Goal: Transaction & Acquisition: Purchase product/service

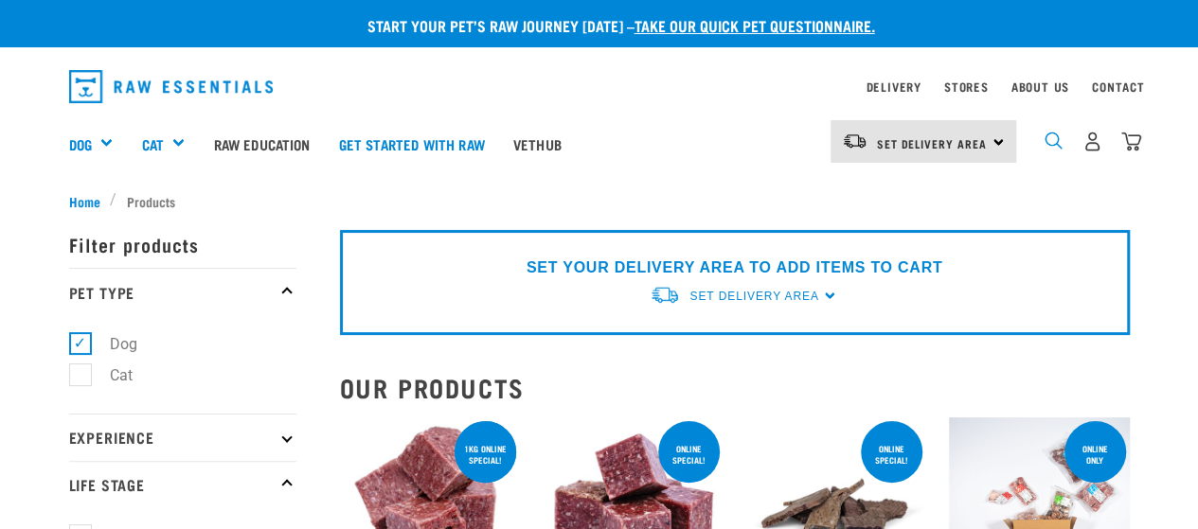
click at [1049, 141] on img "dropdown navigation" at bounding box center [1053, 141] width 18 height 18
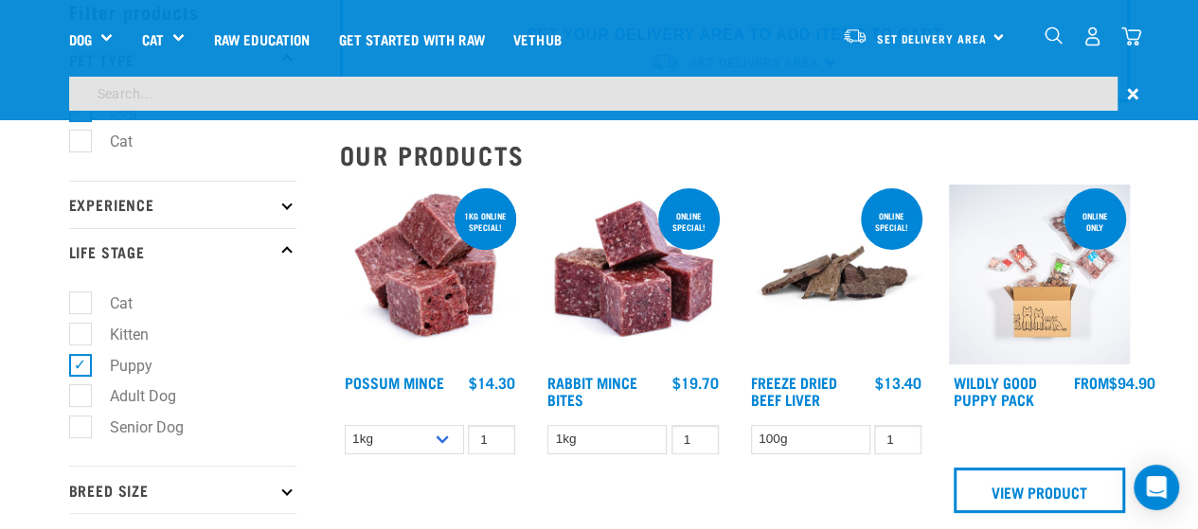
scroll to position [64, 0]
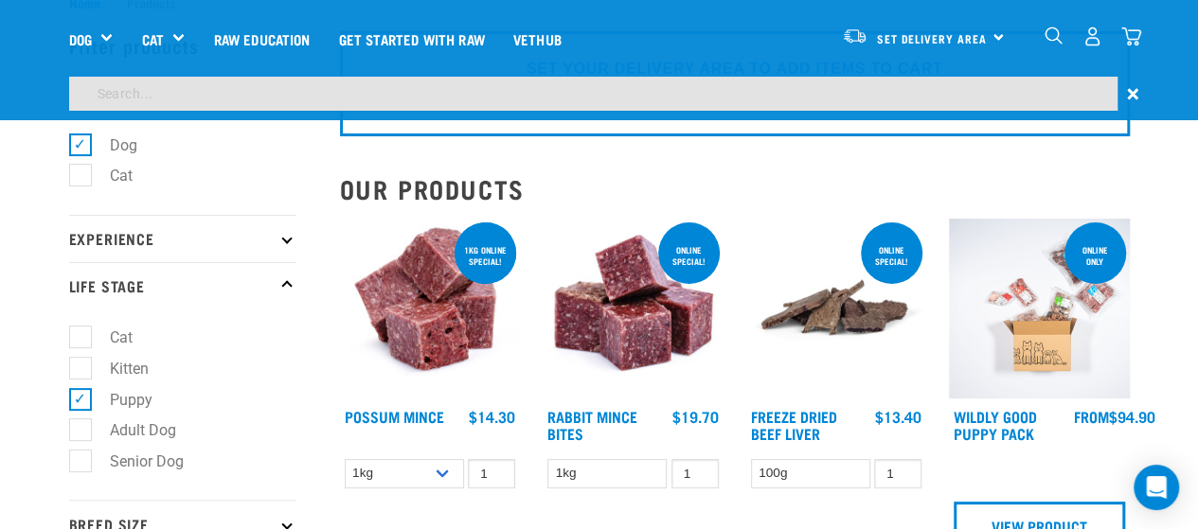
drag, startPoint x: 1197, startPoint y: 0, endPoint x: 1062, endPoint y: 161, distance: 209.7
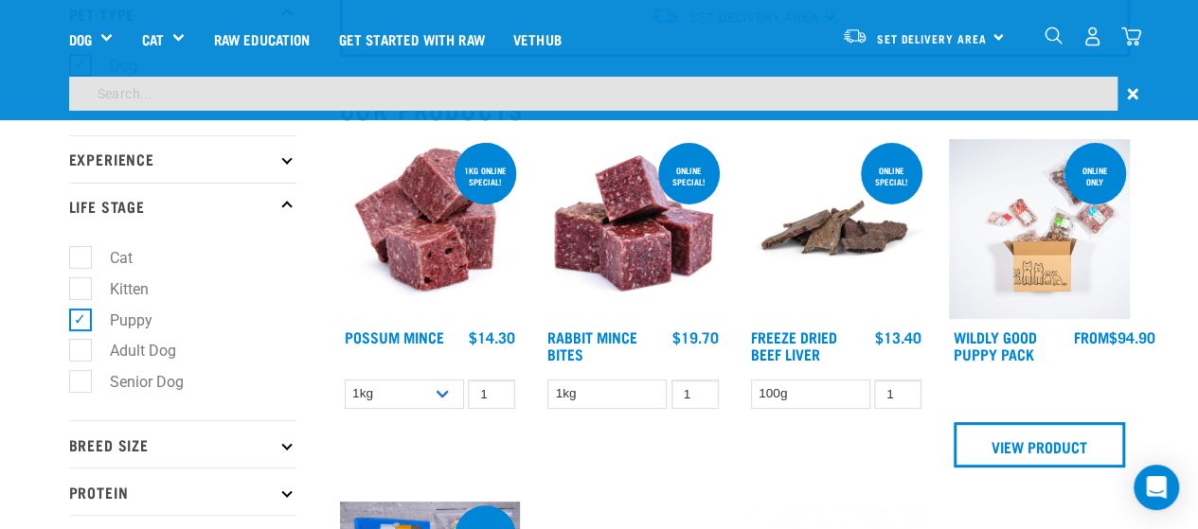
scroll to position [133, 0]
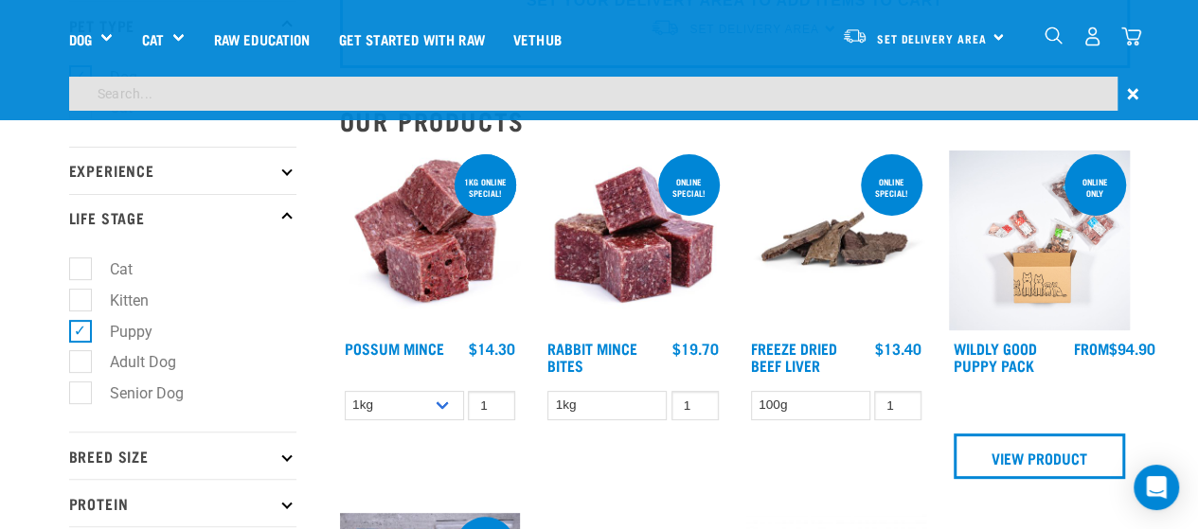
click at [436, 245] on img at bounding box center [430, 241] width 181 height 181
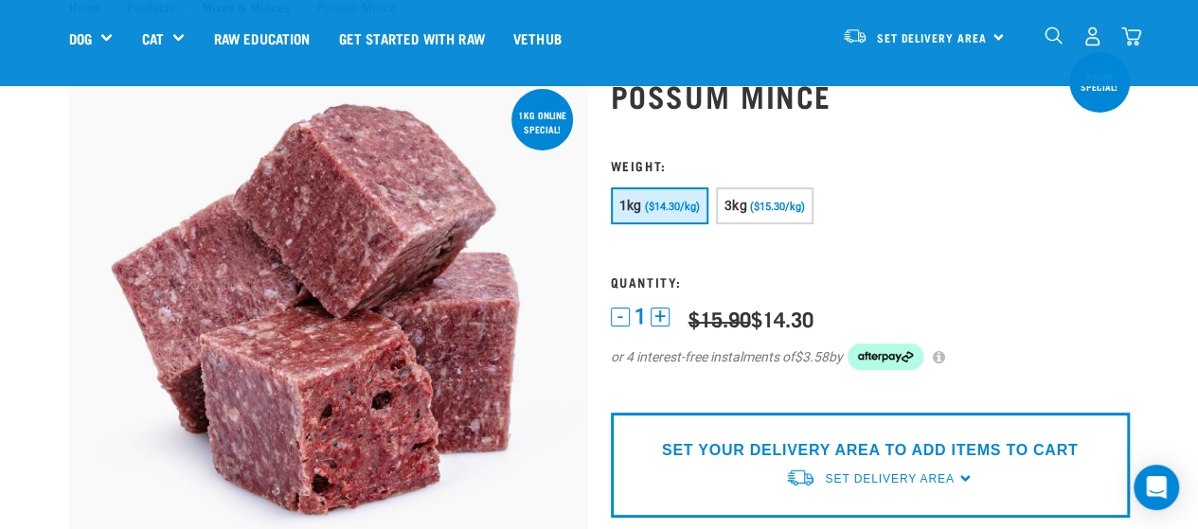
scroll to position [74, 0]
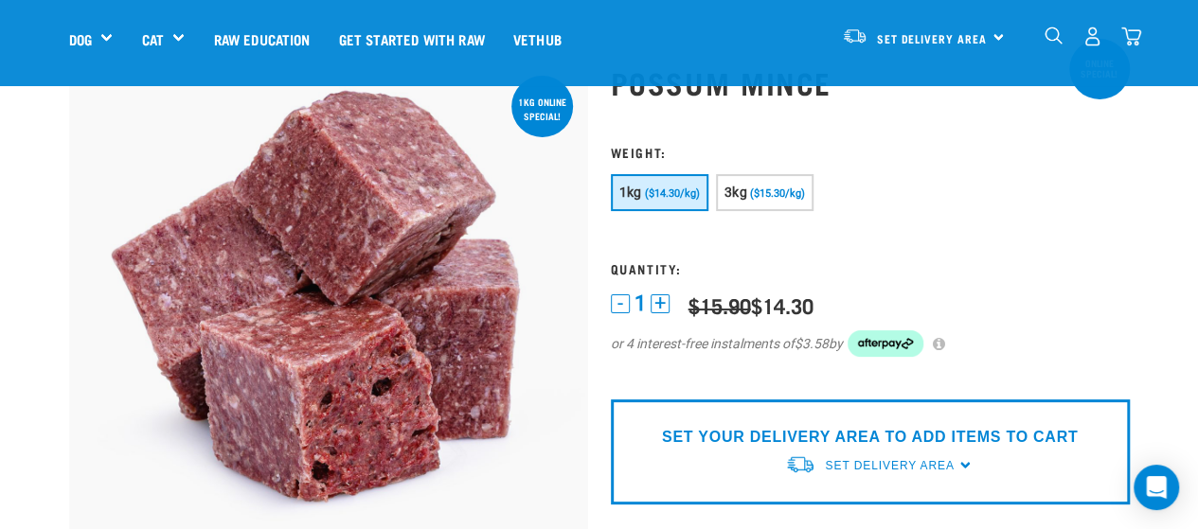
click at [769, 171] on form at bounding box center [870, 263] width 519 height 236
click at [795, 198] on span "($15.30/kg)" at bounding box center [777, 193] width 55 height 12
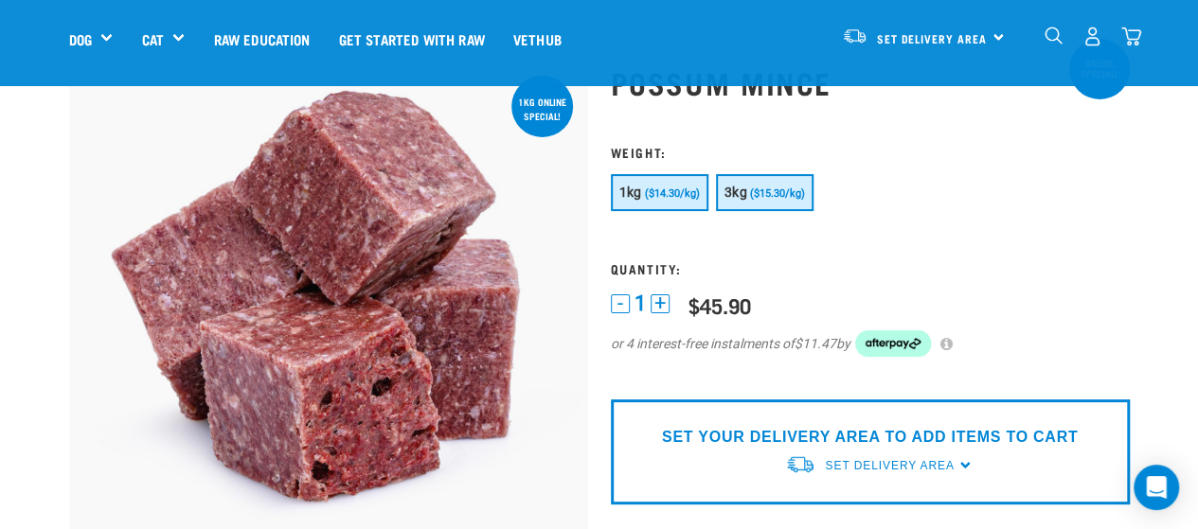
click at [669, 189] on span "($14.30/kg)" at bounding box center [672, 193] width 55 height 12
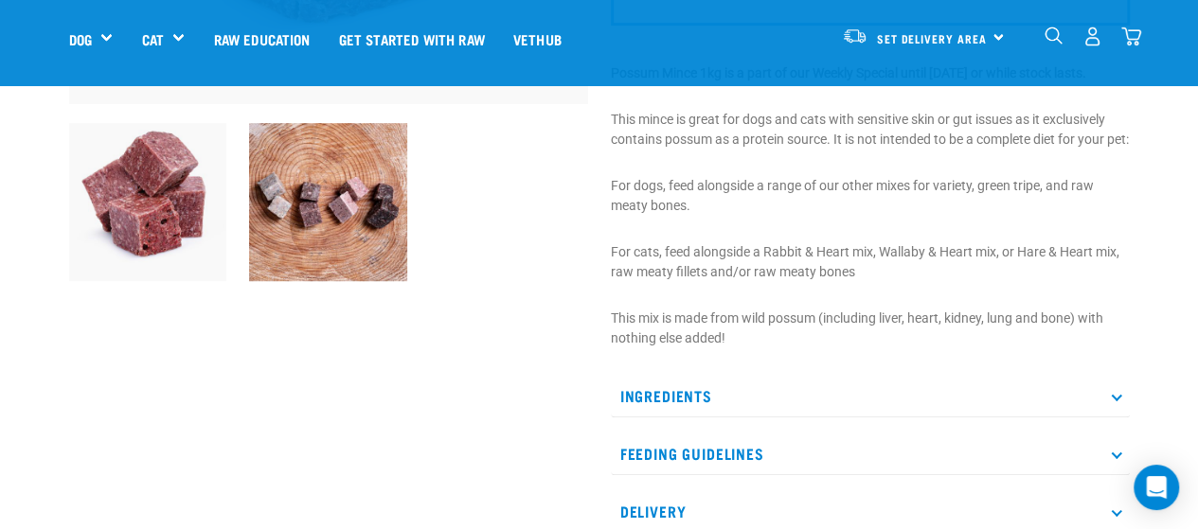
scroll to position [556, 0]
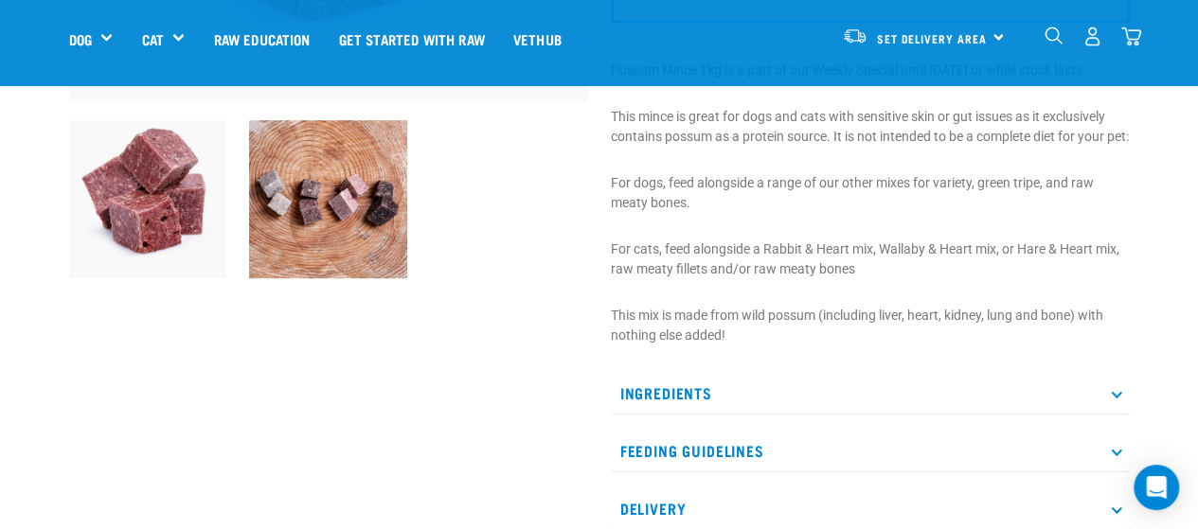
click at [1186, 187] on div "Start your pet’s raw journey [DATE] – take our quick pet questionnaire. Deliver…" at bounding box center [599, 191] width 1198 height 1495
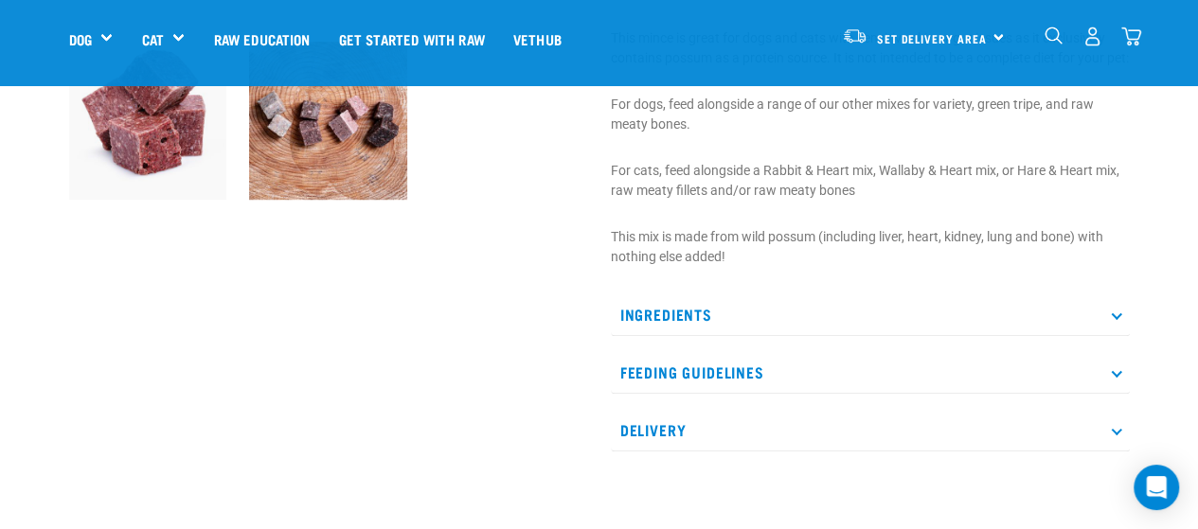
scroll to position [650, 0]
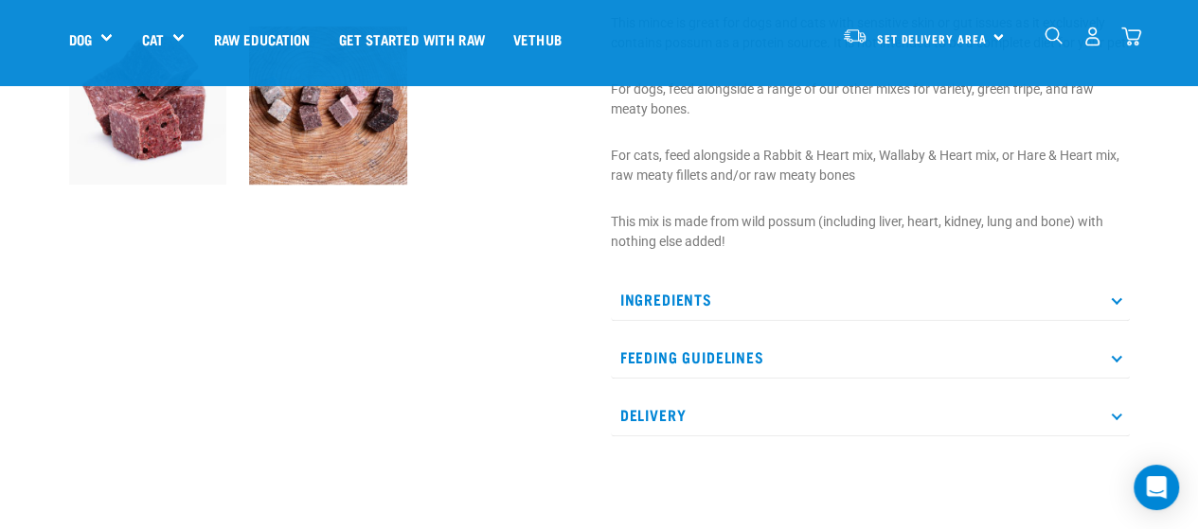
click at [1112, 321] on p "Ingredients" at bounding box center [870, 299] width 519 height 43
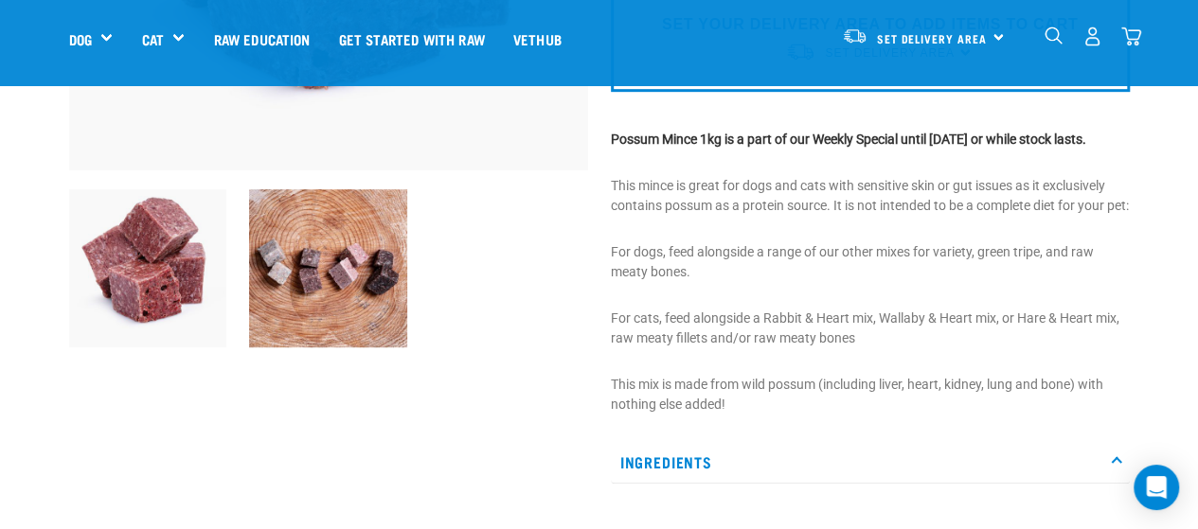
scroll to position [483, 0]
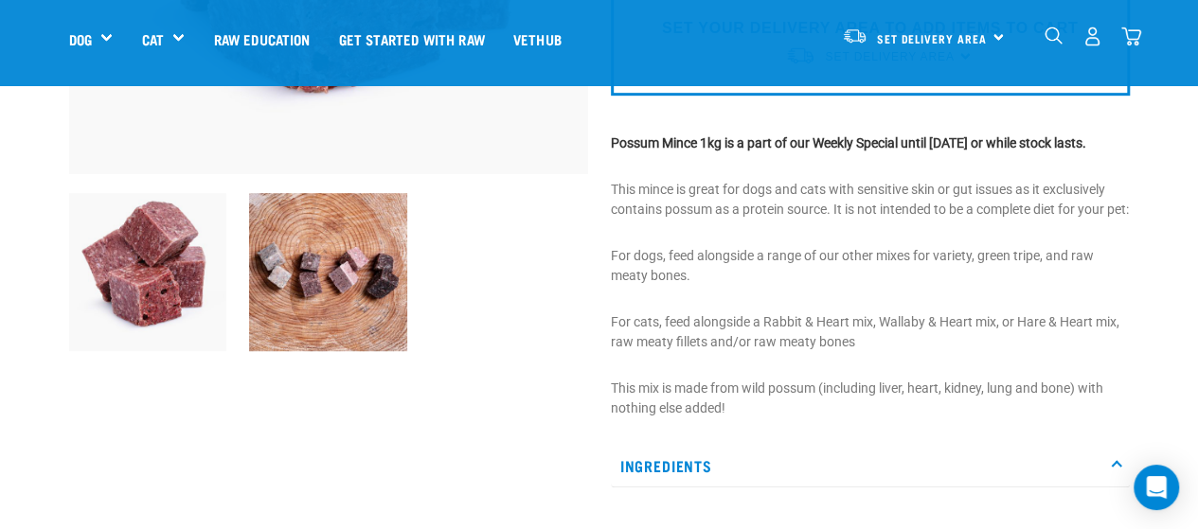
click at [495, 302] on div at bounding box center [329, 274] width 542 height 184
click at [367, 291] on img at bounding box center [328, 272] width 158 height 158
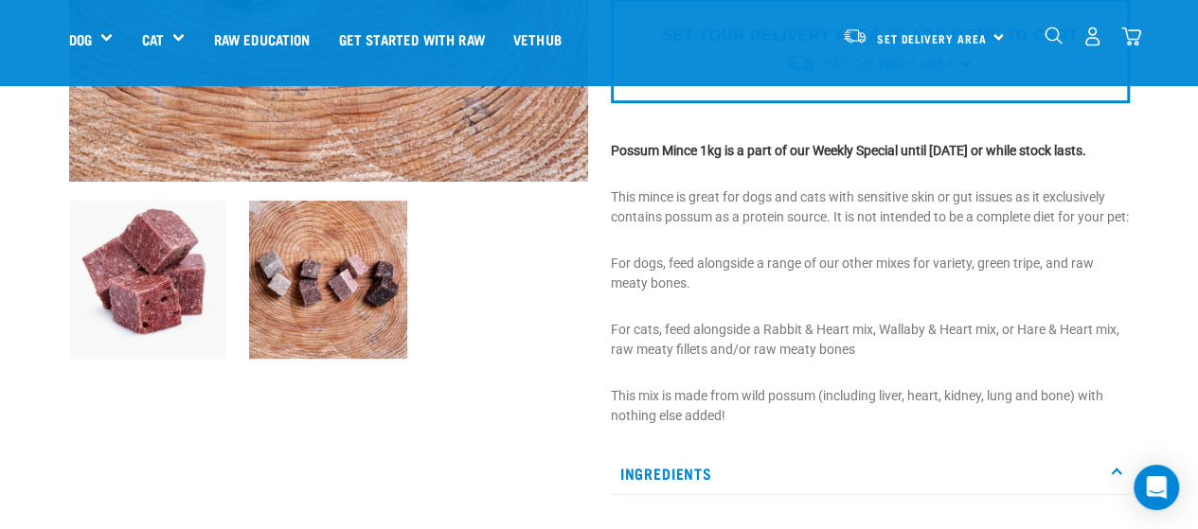
scroll to position [0, 0]
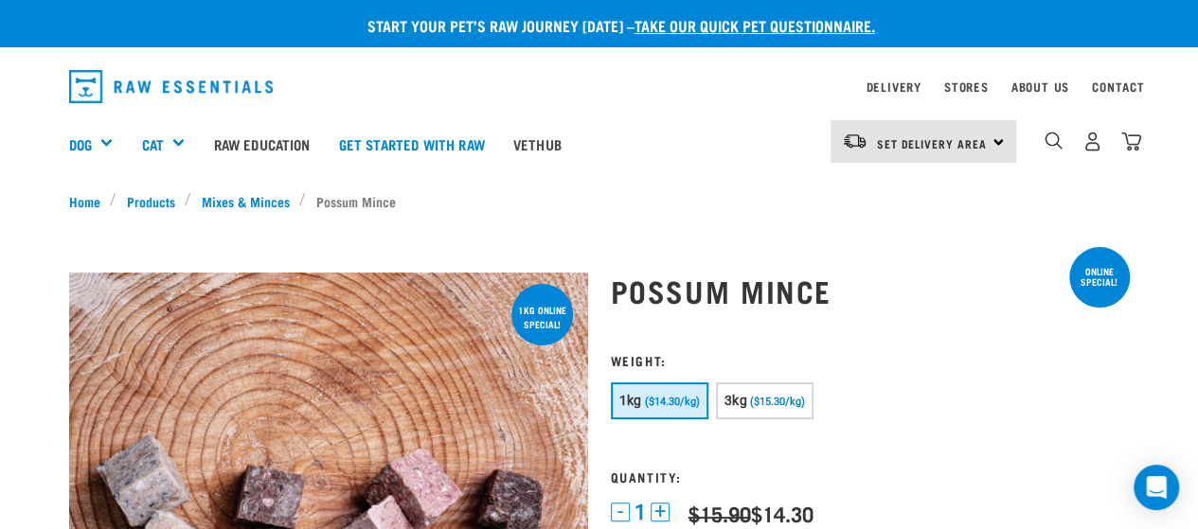
click at [797, 65] on div "dropdown navigation" at bounding box center [456, 86] width 774 height 48
